Goal: Task Accomplishment & Management: Use online tool/utility

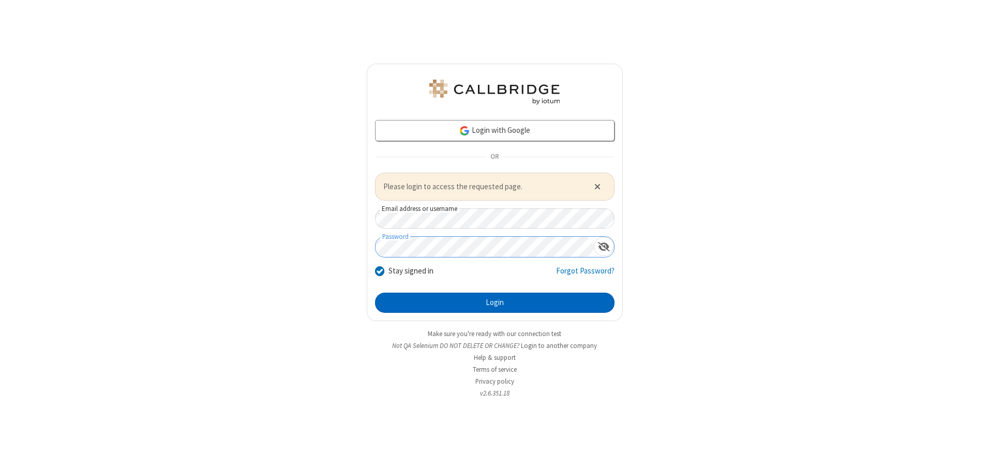
click at [494, 303] on button "Login" at bounding box center [494, 303] width 239 height 21
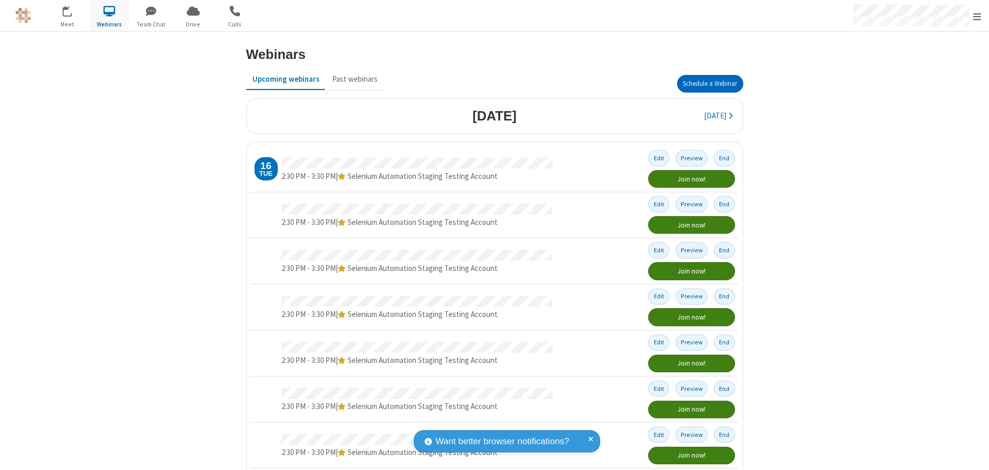
click at [705, 84] on button "Schedule a Webinar" at bounding box center [710, 84] width 66 height 18
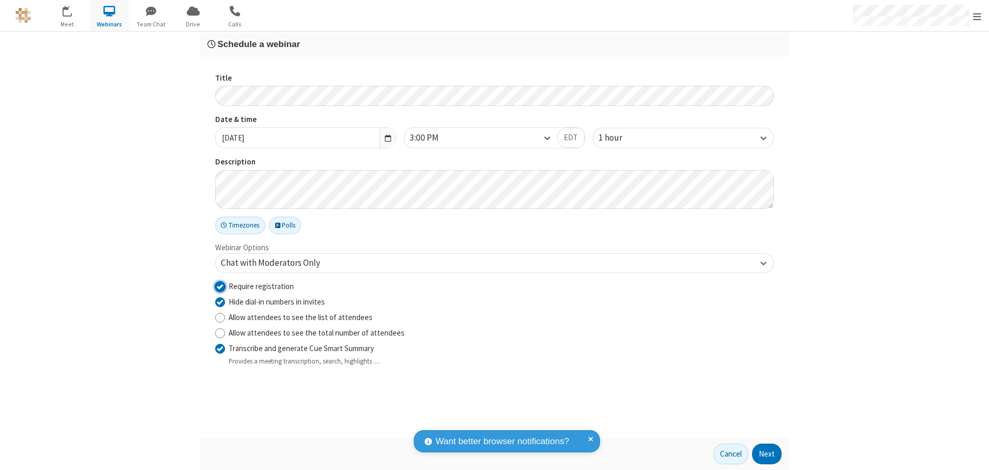
click at [220, 286] on input "Require registration" at bounding box center [220, 286] width 10 height 11
checkbox input "false"
click at [767, 454] on button "Next" at bounding box center [766, 454] width 29 height 21
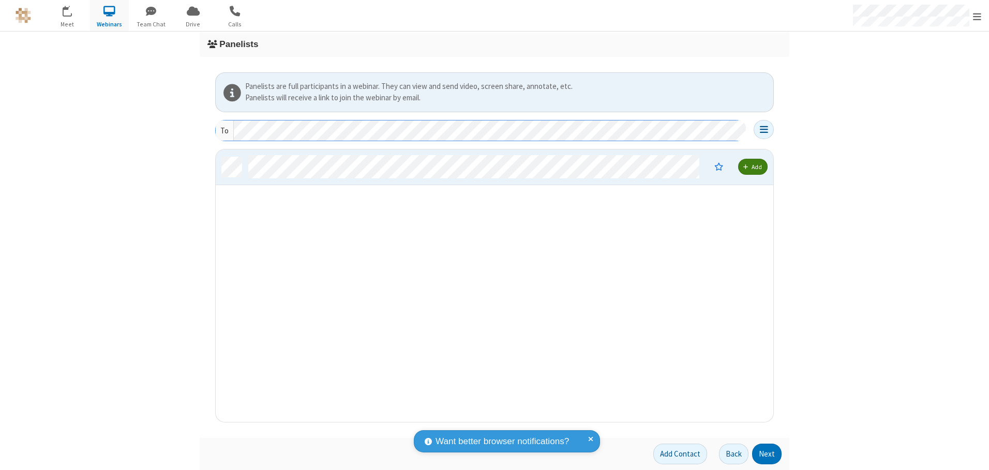
scroll to position [265, 550]
click at [767, 454] on button "Next" at bounding box center [766, 454] width 29 height 21
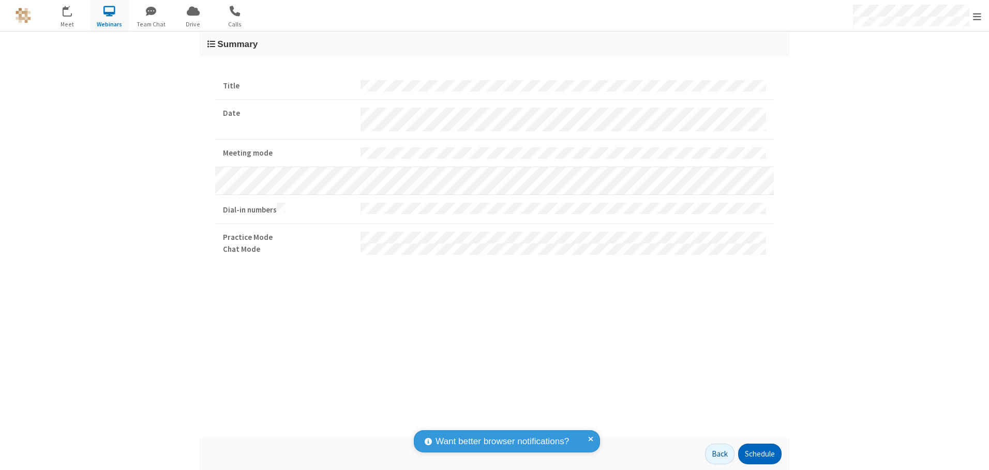
click at [759, 454] on button "Schedule" at bounding box center [759, 454] width 43 height 21
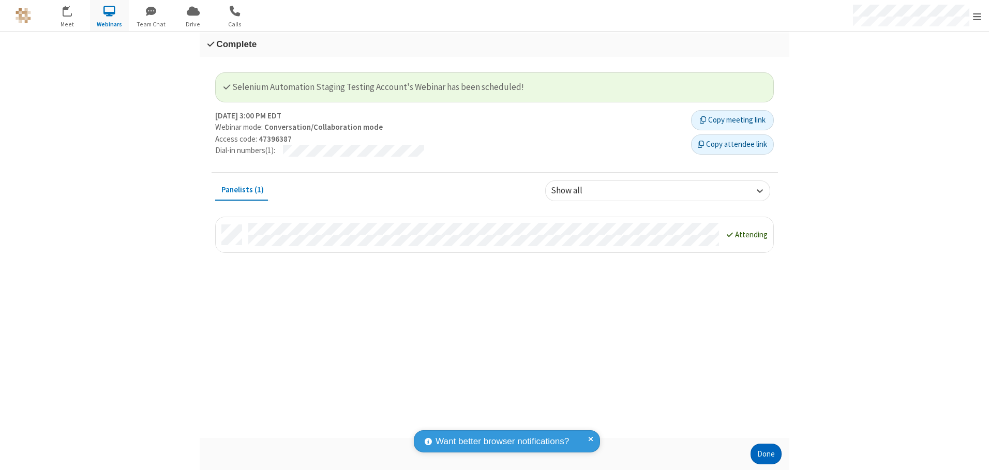
click at [766, 454] on button "Done" at bounding box center [765, 454] width 31 height 21
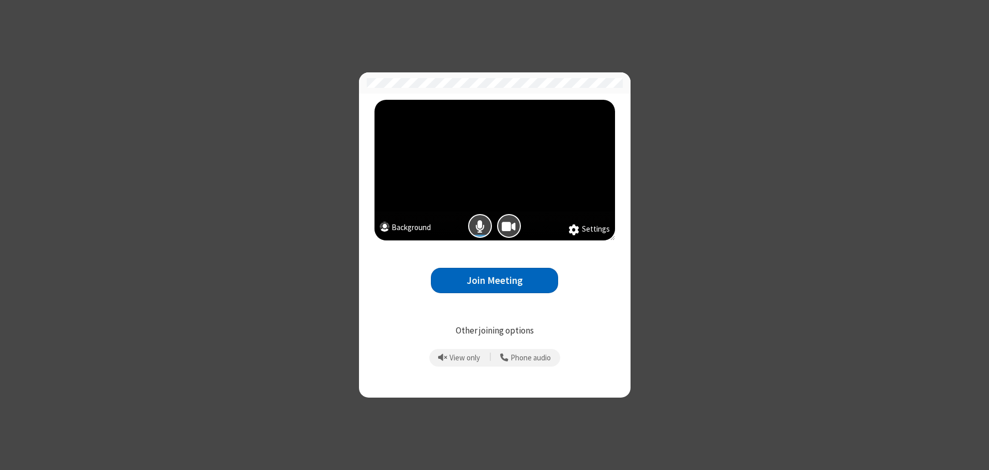
click at [494, 280] on button "Join Meeting" at bounding box center [494, 280] width 127 height 25
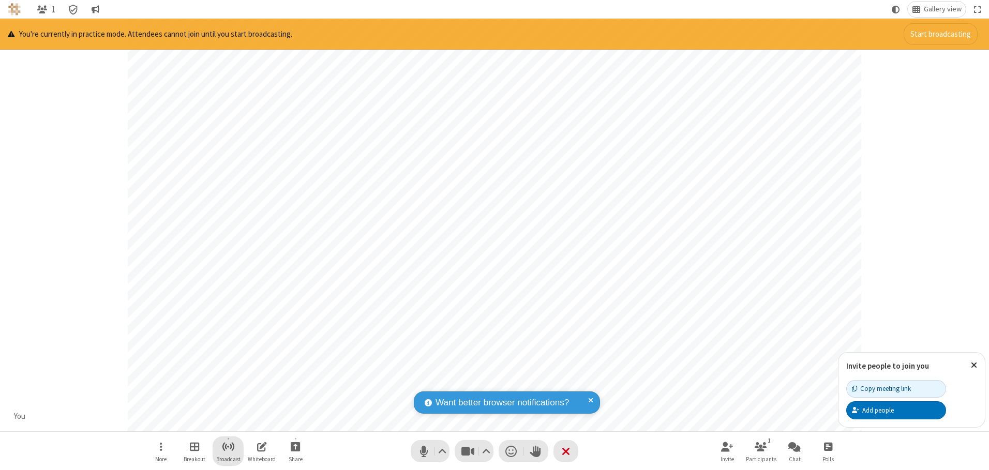
click at [228, 446] on span "Start broadcast" at bounding box center [228, 446] width 13 height 13
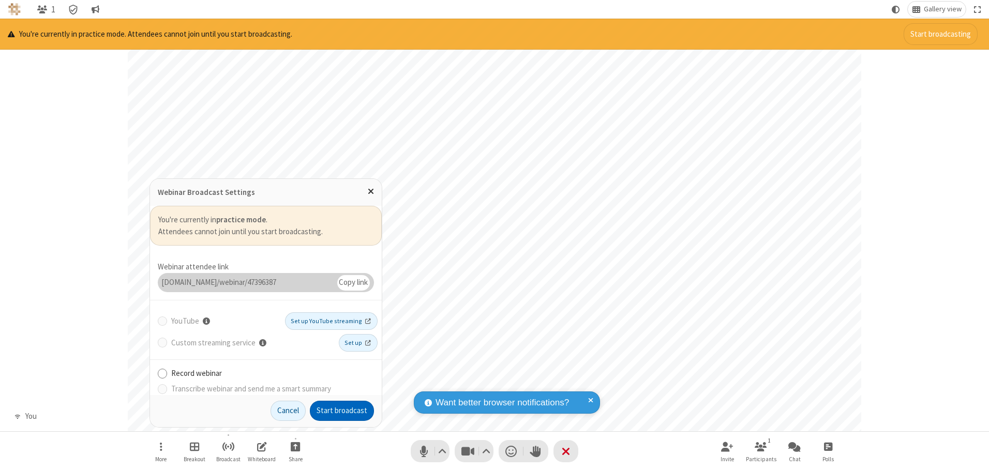
click at [342, 411] on button "Start broadcast" at bounding box center [342, 411] width 64 height 21
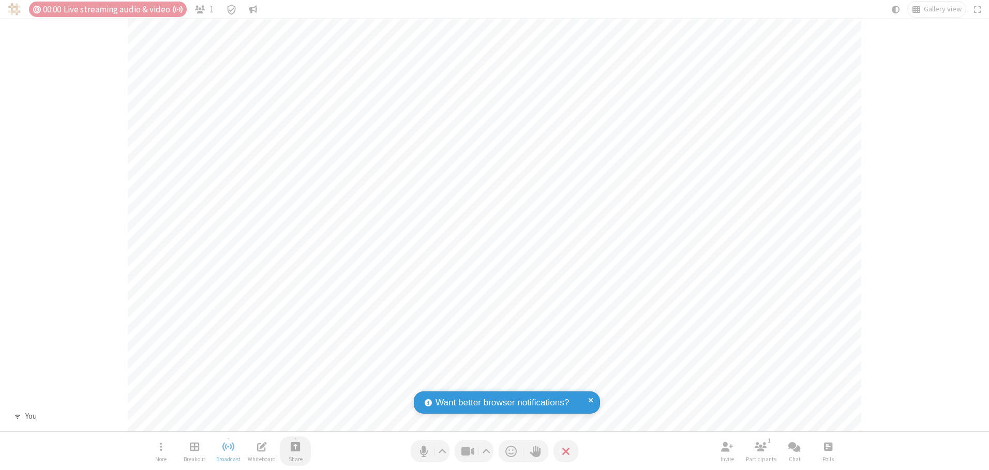
click at [295, 446] on span "Start sharing" at bounding box center [296, 446] width 10 height 13
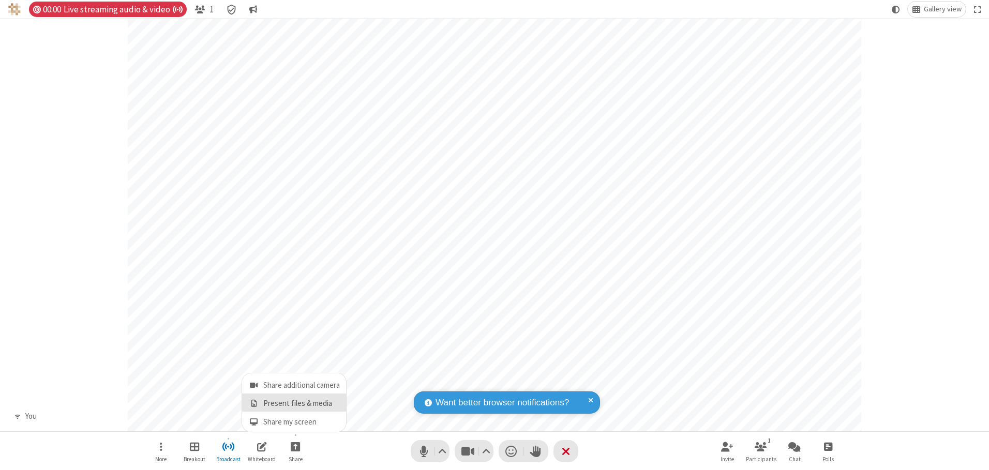
click at [253, 403] on span "Present files & media" at bounding box center [254, 403] width 12 height 9
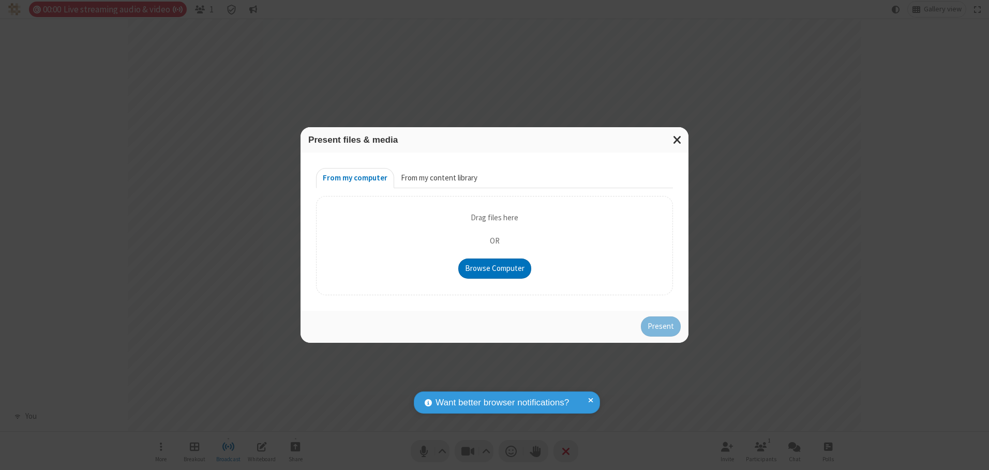
click at [438, 178] on button "From my content library" at bounding box center [439, 178] width 90 height 21
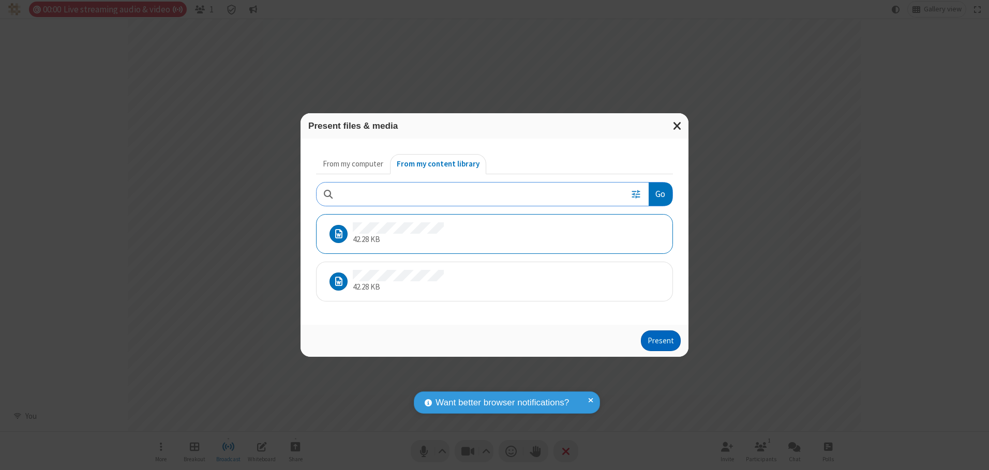
click at [661, 340] on button "Present" at bounding box center [661, 340] width 40 height 21
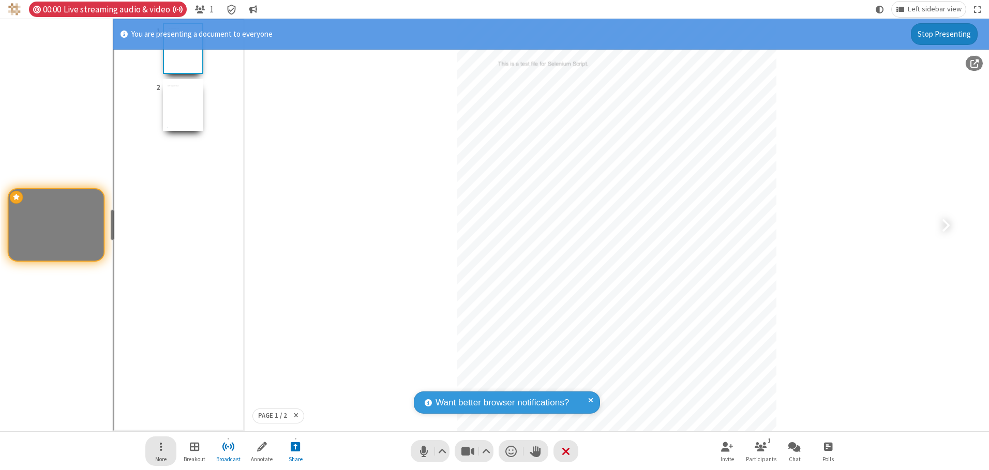
click at [161, 451] on span "Open menu" at bounding box center [161, 446] width 3 height 13
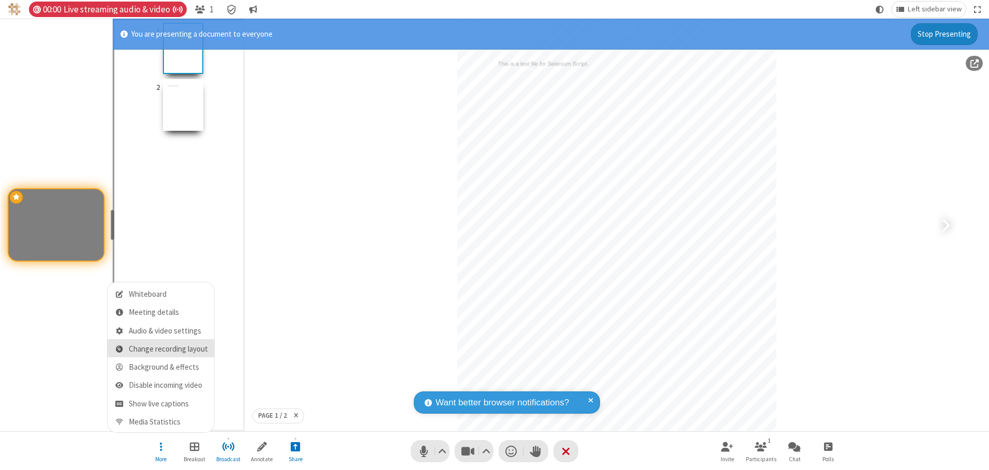
click at [168, 349] on span "Change recording layout" at bounding box center [168, 349] width 79 height 9
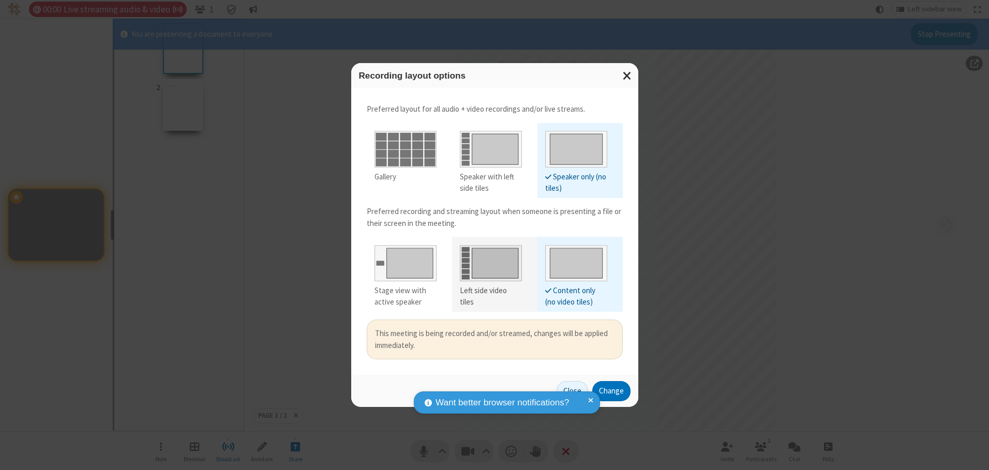
click at [490, 291] on div "Left side video tiles" at bounding box center [491, 296] width 62 height 23
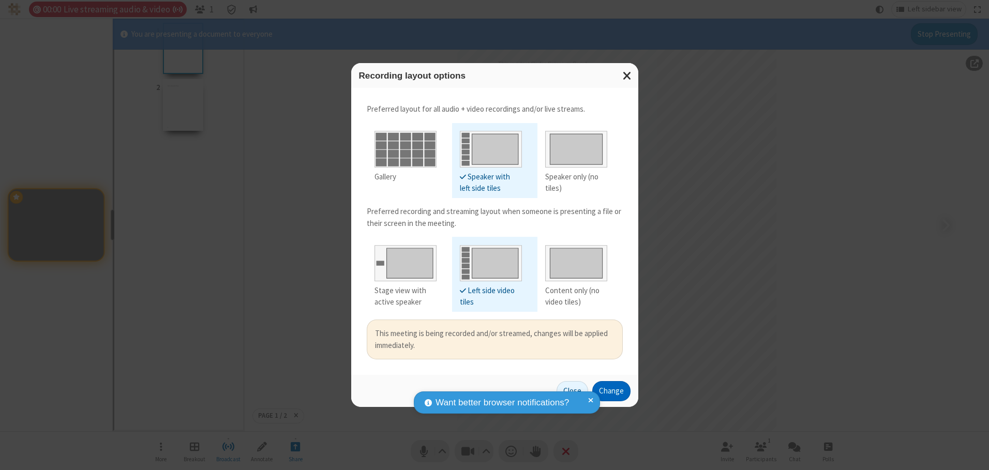
click at [611, 391] on button "Change" at bounding box center [611, 391] width 38 height 21
